Goal: Information Seeking & Learning: Learn about a topic

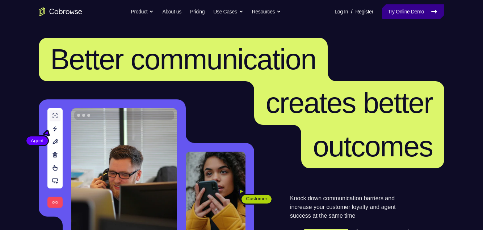
click at [383, 10] on link "Try Online Demo" at bounding box center [413, 11] width 62 height 14
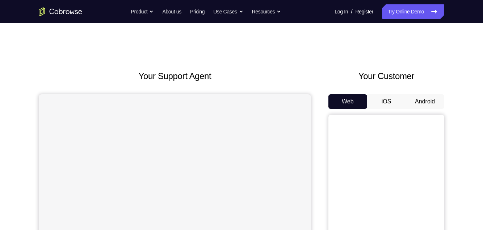
click at [383, 10] on link "Try Online Demo" at bounding box center [413, 11] width 62 height 14
click at [433, 97] on button "Android" at bounding box center [425, 101] width 39 height 14
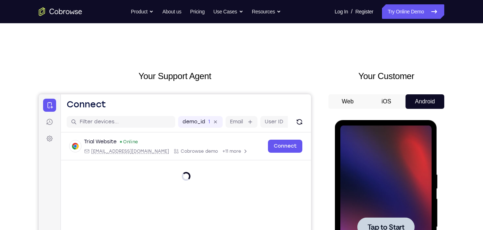
click at [388, 167] on div at bounding box center [385, 226] width 91 height 203
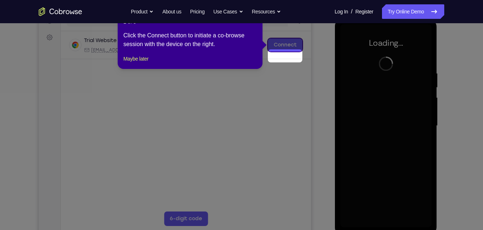
scroll to position [90, 0]
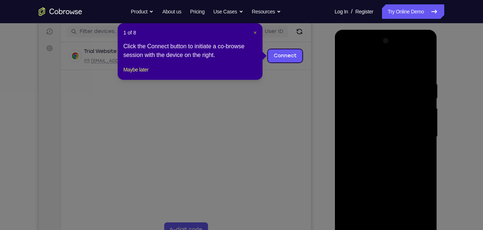
click at [255, 30] on span "×" at bounding box center [255, 33] width 3 height 6
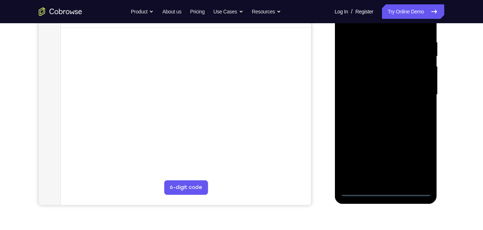
scroll to position [133, 0]
click at [383, 191] on div at bounding box center [385, 94] width 91 height 203
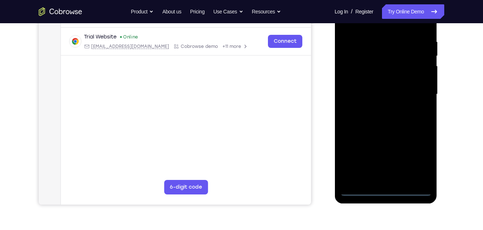
click at [417, 161] on div at bounding box center [385, 94] width 91 height 203
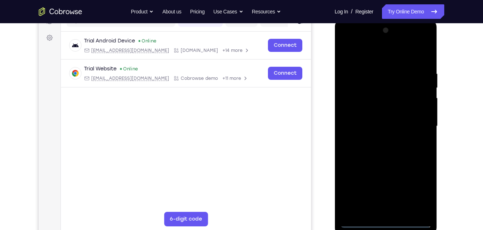
scroll to position [100, 0]
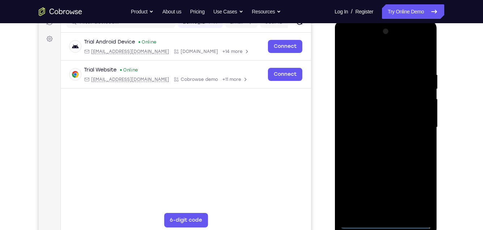
click at [373, 60] on div at bounding box center [385, 127] width 91 height 203
click at [417, 127] on div at bounding box center [385, 127] width 91 height 203
click at [377, 143] on div at bounding box center [385, 127] width 91 height 203
click at [402, 120] on div at bounding box center [385, 127] width 91 height 203
click at [383, 111] on div at bounding box center [385, 127] width 91 height 203
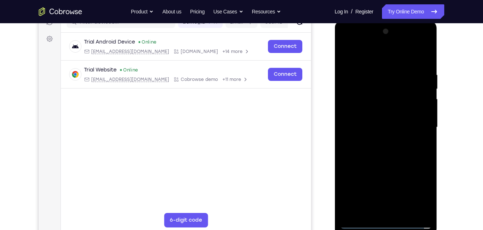
click at [403, 129] on div at bounding box center [385, 127] width 91 height 203
click at [395, 153] on div at bounding box center [385, 127] width 91 height 203
click at [386, 166] on div at bounding box center [385, 127] width 91 height 203
click at [400, 156] on div at bounding box center [385, 127] width 91 height 203
click at [373, 70] on div at bounding box center [385, 127] width 91 height 203
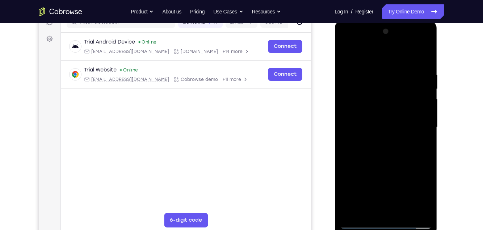
click at [419, 133] on div at bounding box center [385, 127] width 91 height 203
click at [419, 125] on div at bounding box center [385, 127] width 91 height 203
click at [416, 130] on div at bounding box center [385, 127] width 91 height 203
click at [403, 211] on div at bounding box center [385, 127] width 91 height 203
click at [388, 168] on div at bounding box center [385, 127] width 91 height 203
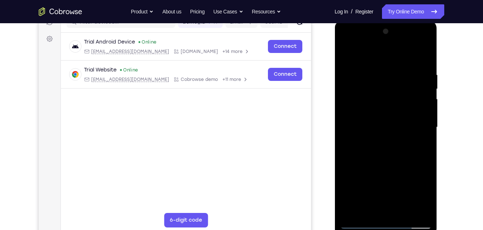
click at [398, 132] on div at bounding box center [385, 127] width 91 height 203
click at [364, 171] on div at bounding box center [385, 127] width 91 height 203
click at [374, 171] on div at bounding box center [385, 127] width 91 height 203
click at [422, 145] on div at bounding box center [385, 127] width 91 height 203
click at [372, 88] on div at bounding box center [385, 127] width 91 height 203
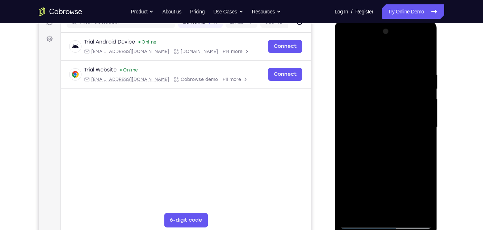
click at [367, 155] on div at bounding box center [385, 127] width 91 height 203
click at [385, 155] on div at bounding box center [385, 127] width 91 height 203
click at [424, 132] on div at bounding box center [385, 127] width 91 height 203
click at [425, 194] on div at bounding box center [385, 127] width 91 height 203
click at [426, 194] on div at bounding box center [385, 127] width 91 height 203
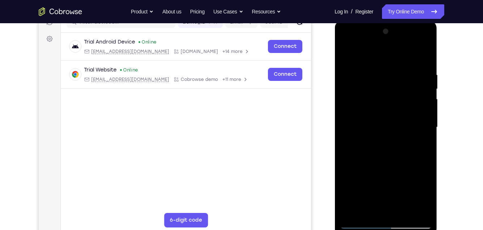
click at [427, 193] on div at bounding box center [385, 127] width 91 height 203
click at [419, 144] on div at bounding box center [385, 127] width 91 height 203
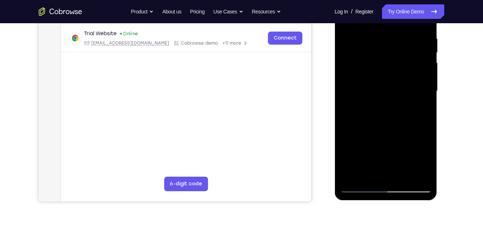
scroll to position [137, 0]
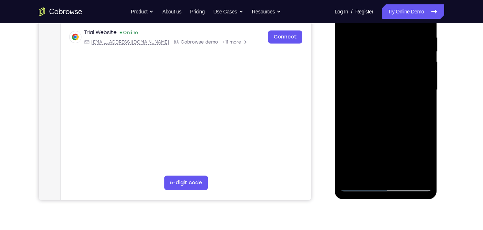
click at [361, 186] on div at bounding box center [385, 89] width 91 height 203
click at [360, 183] on div at bounding box center [385, 89] width 91 height 203
click at [358, 187] on div at bounding box center [385, 89] width 91 height 203
click at [394, 93] on div at bounding box center [385, 89] width 91 height 203
click at [387, 173] on div at bounding box center [385, 89] width 91 height 203
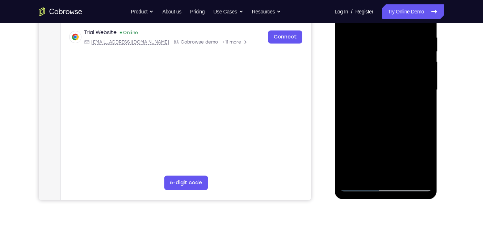
click at [421, 107] on div at bounding box center [385, 89] width 91 height 203
click at [358, 186] on div at bounding box center [385, 89] width 91 height 203
click at [385, 109] on div at bounding box center [385, 89] width 91 height 203
click at [421, 105] on div at bounding box center [385, 89] width 91 height 203
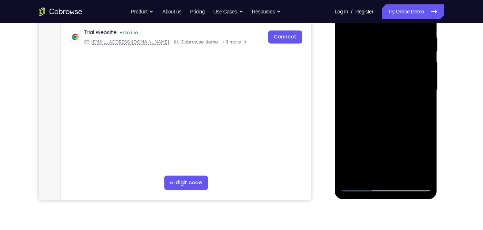
click at [420, 108] on div at bounding box center [385, 89] width 91 height 203
click at [358, 188] on div at bounding box center [385, 89] width 91 height 203
click at [359, 186] on div at bounding box center [385, 89] width 91 height 203
click at [357, 188] on div at bounding box center [385, 89] width 91 height 203
click at [385, 37] on div at bounding box center [385, 89] width 91 height 203
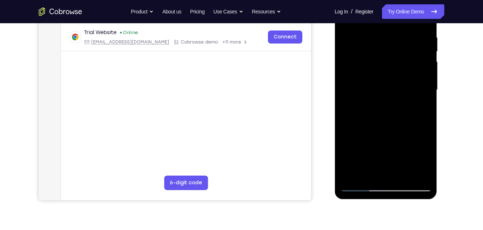
click at [357, 190] on div at bounding box center [385, 89] width 91 height 203
click at [399, 33] on div at bounding box center [385, 89] width 91 height 203
click at [363, 188] on div at bounding box center [385, 89] width 91 height 203
click at [431, 165] on div at bounding box center [386, 91] width 102 height 216
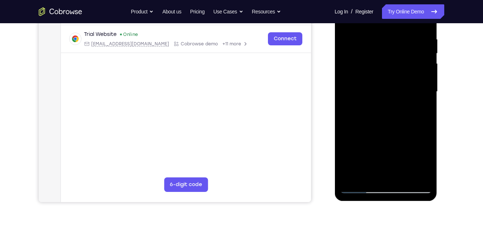
scroll to position [0, 0]
